Goal: Information Seeking & Learning: Check status

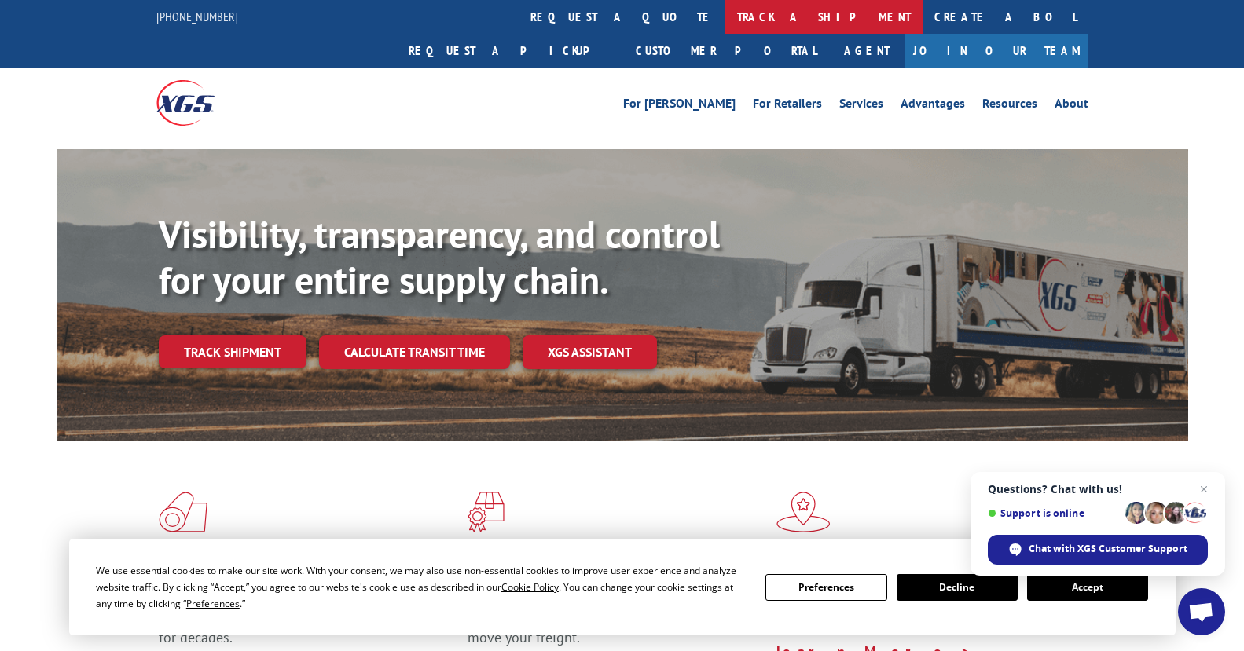
click at [725, 16] on link "track a shipment" at bounding box center [823, 17] width 197 height 34
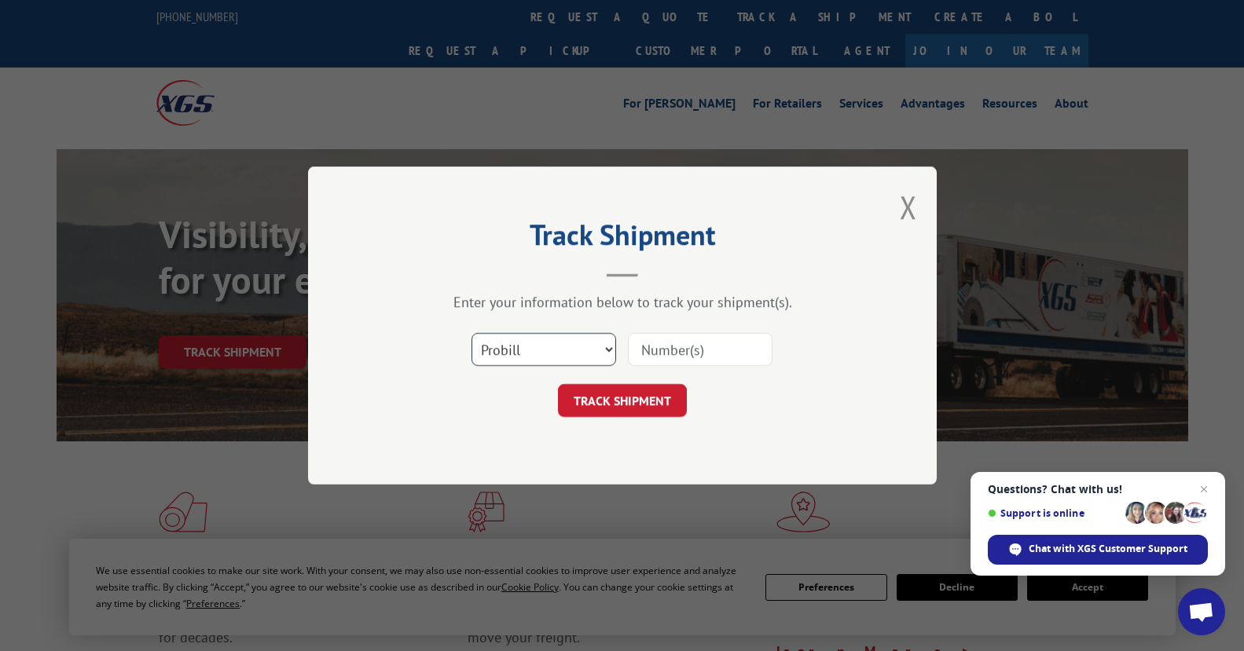
click at [606, 349] on select "Select category... Probill BOL PO" at bounding box center [543, 349] width 145 height 33
select select "bol"
click at [471, 333] on select "Select category... Probill BOL PO" at bounding box center [543, 349] width 145 height 33
click at [708, 354] on input at bounding box center [700, 349] width 145 height 33
drag, startPoint x: 708, startPoint y: 354, endPoint x: 639, endPoint y: 352, distance: 69.2
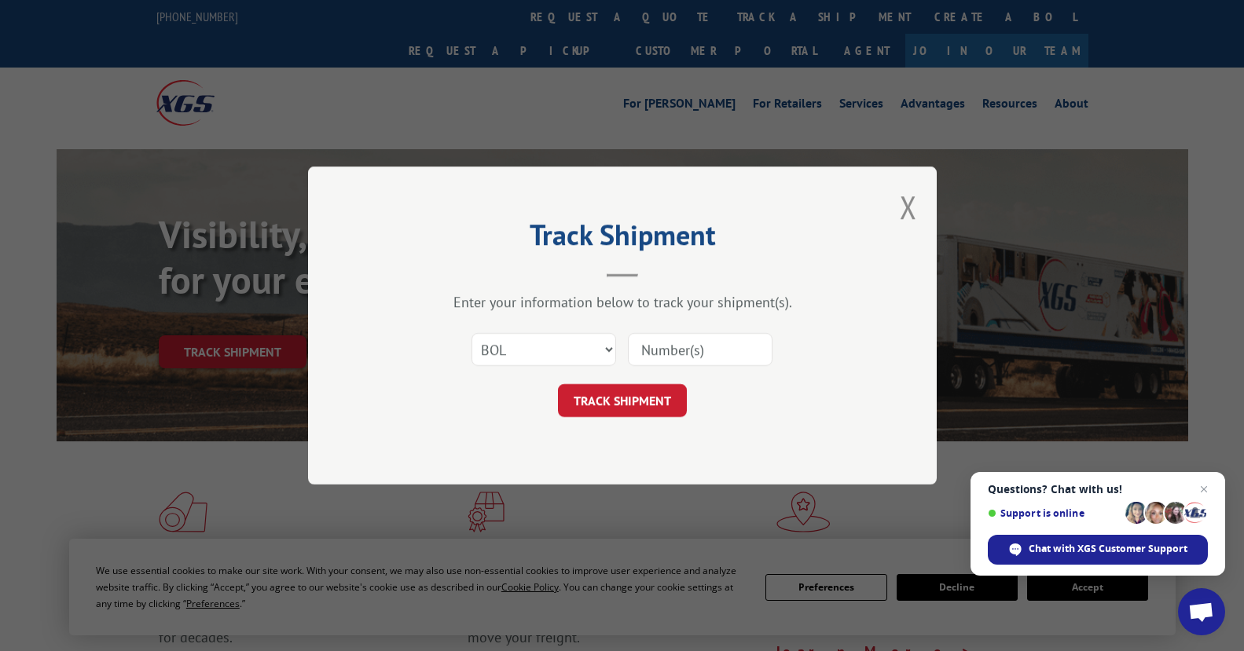
click at [639, 352] on input at bounding box center [700, 349] width 145 height 33
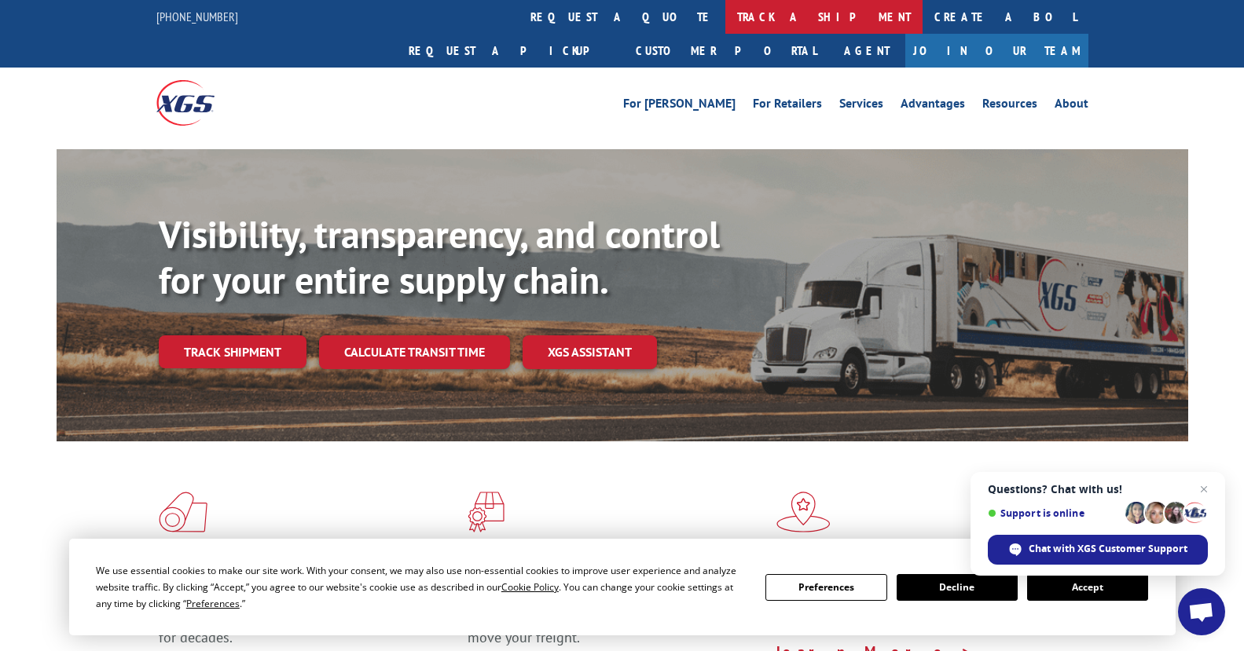
click at [725, 17] on link "track a shipment" at bounding box center [823, 17] width 197 height 34
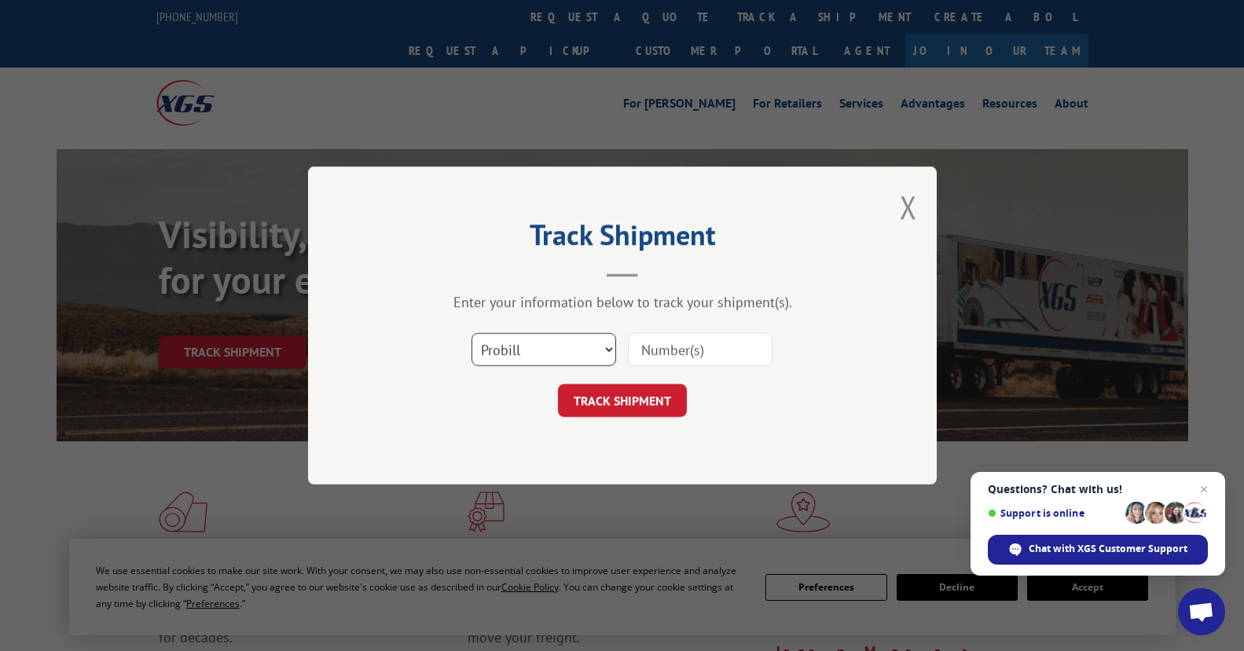
click at [609, 350] on select "Select category... Probill BOL PO" at bounding box center [543, 349] width 145 height 33
select select "bol"
click at [471, 333] on select "Select category... Probill BOL PO" at bounding box center [543, 349] width 145 height 33
click at [648, 355] on input at bounding box center [700, 349] width 145 height 33
paste input "191050"
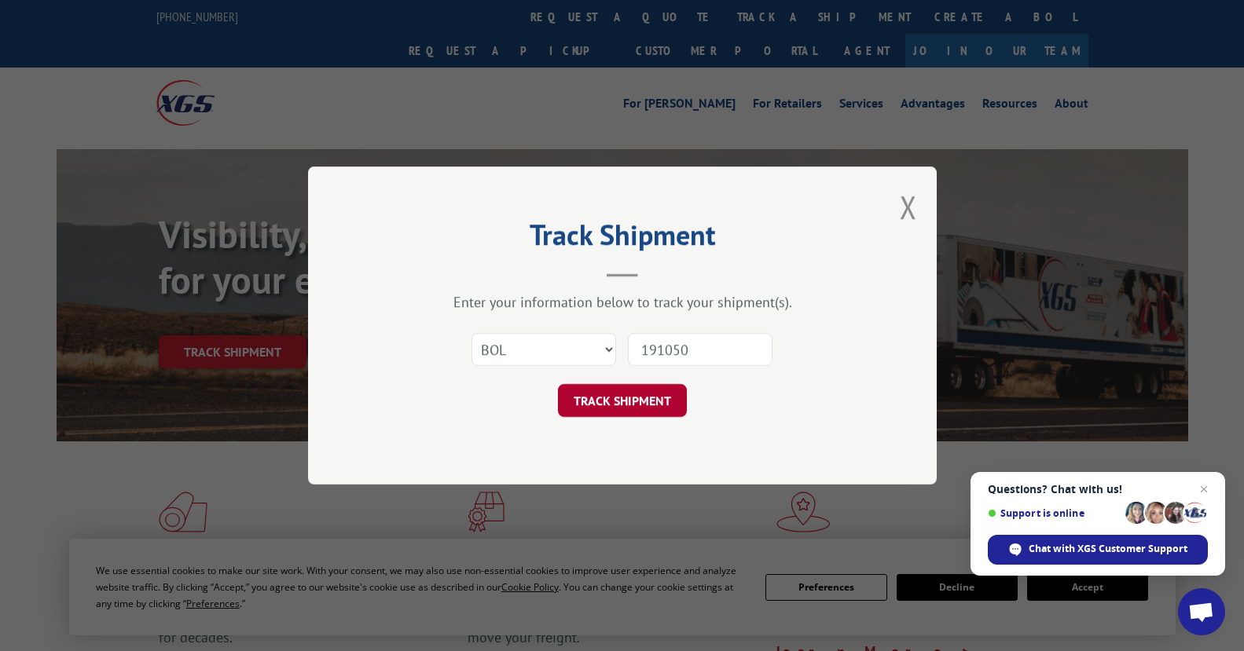
type input "191050"
click at [600, 402] on button "TRACK SHIPMENT" at bounding box center [622, 400] width 129 height 33
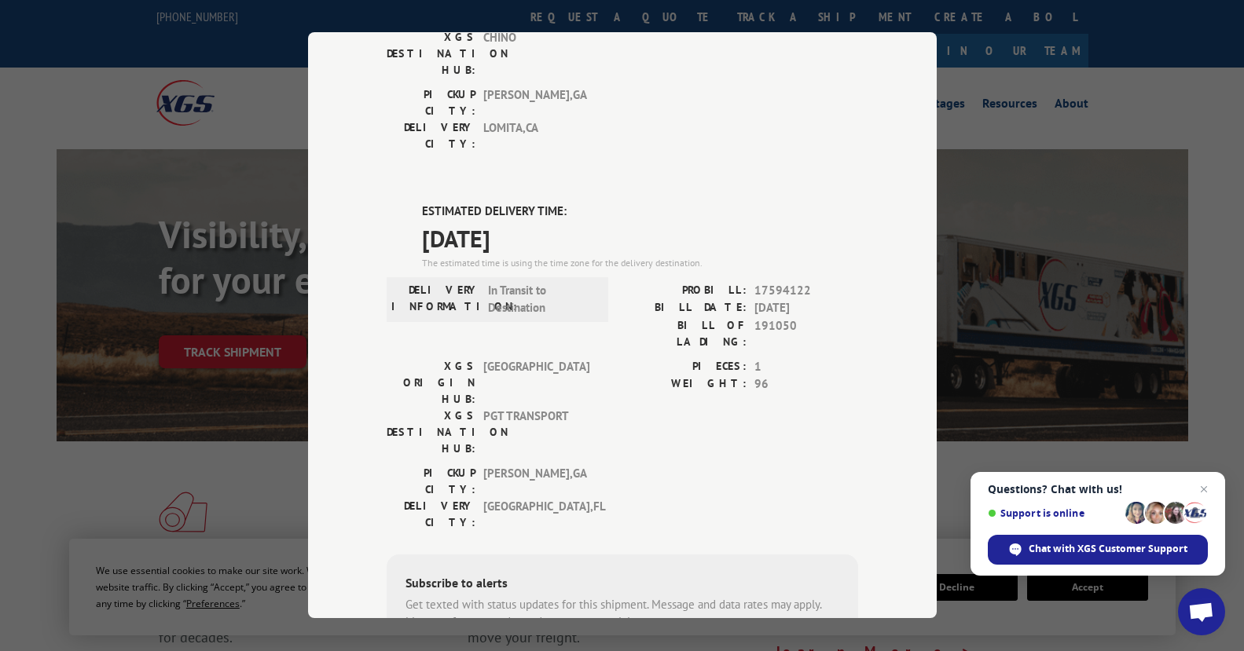
scroll to position [257, 0]
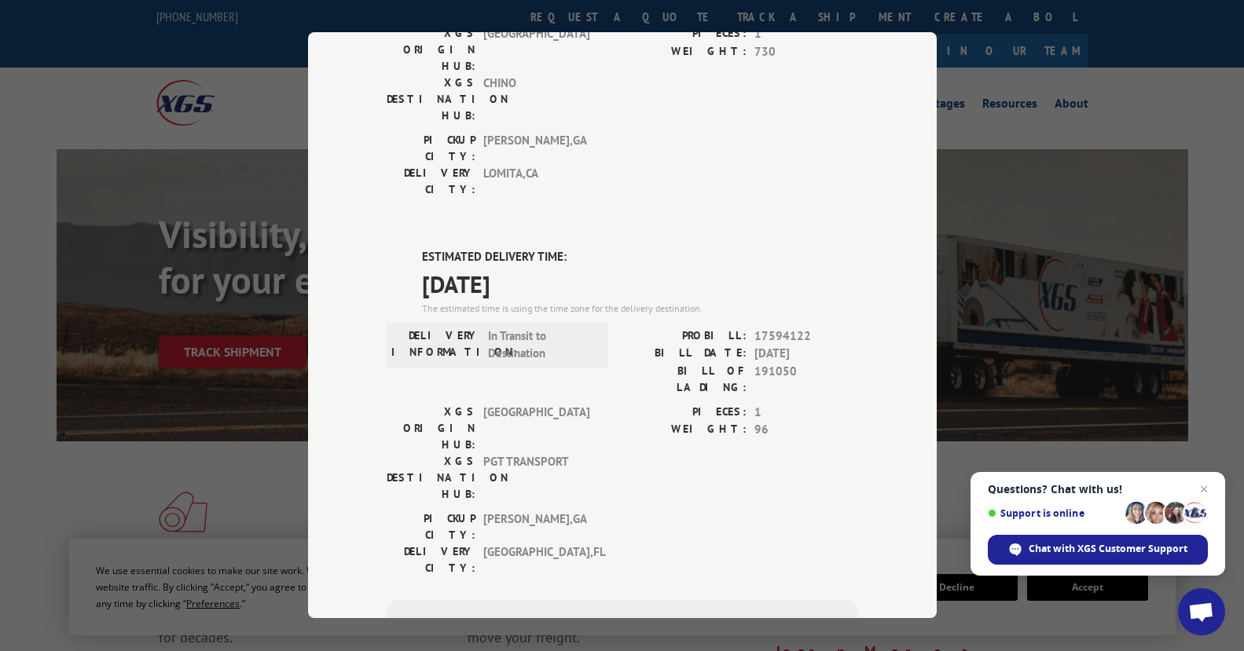
click at [589, 328] on div "DELIVERY INFORMATION: In Transit to Destination" at bounding box center [498, 366] width 222 height 76
